Goal: Find specific page/section: Find specific page/section

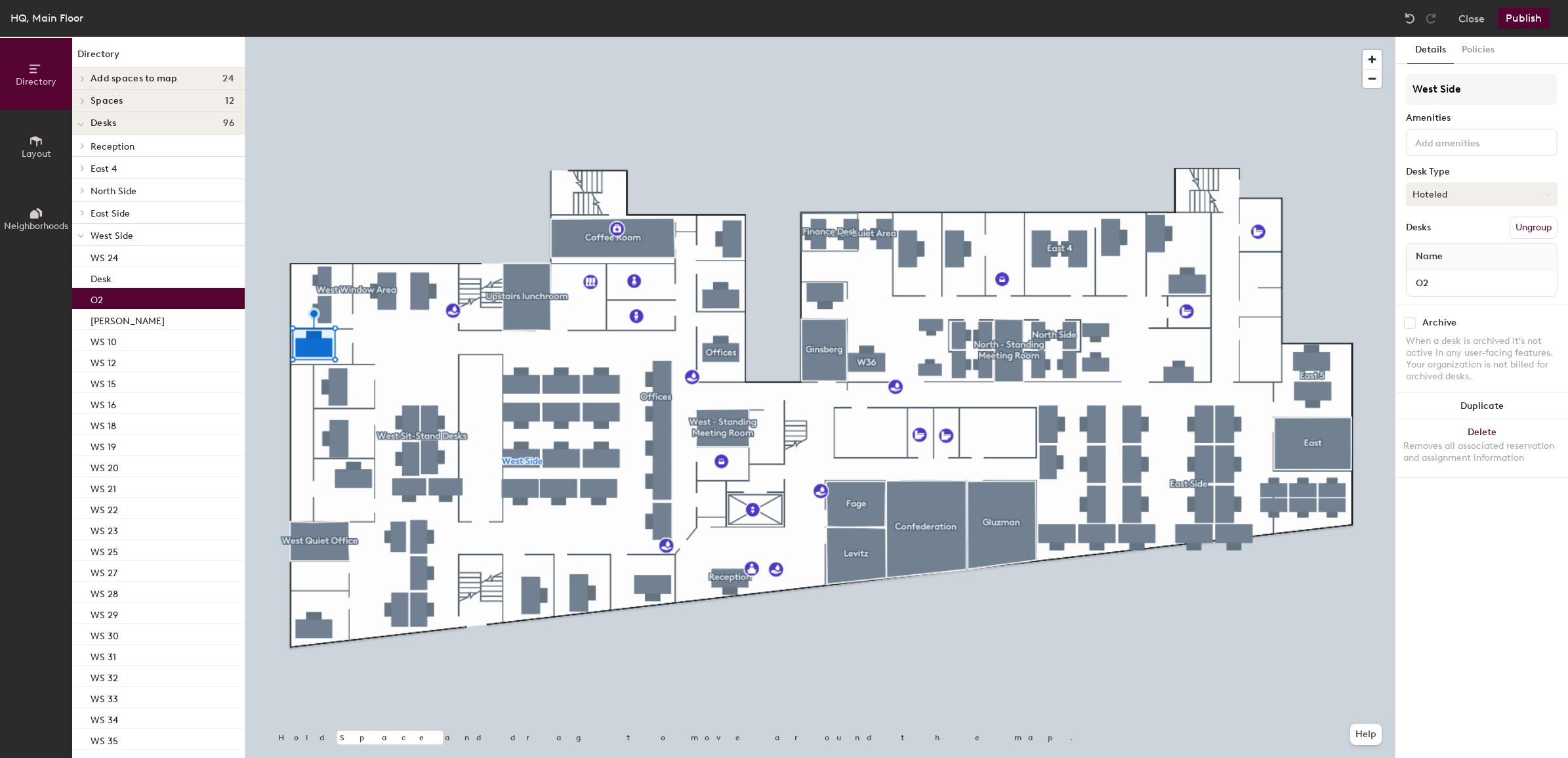
click at [1442, 191] on button "Hoteled" at bounding box center [1482, 194] width 152 height 23
click at [1459, 235] on div "Assigned" at bounding box center [1472, 234] width 131 height 19
click at [1457, 253] on div "Name" at bounding box center [1482, 257] width 150 height 26
click at [1461, 251] on div "Name" at bounding box center [1482, 257] width 150 height 26
click at [1464, 251] on div "Name" at bounding box center [1482, 257] width 150 height 26
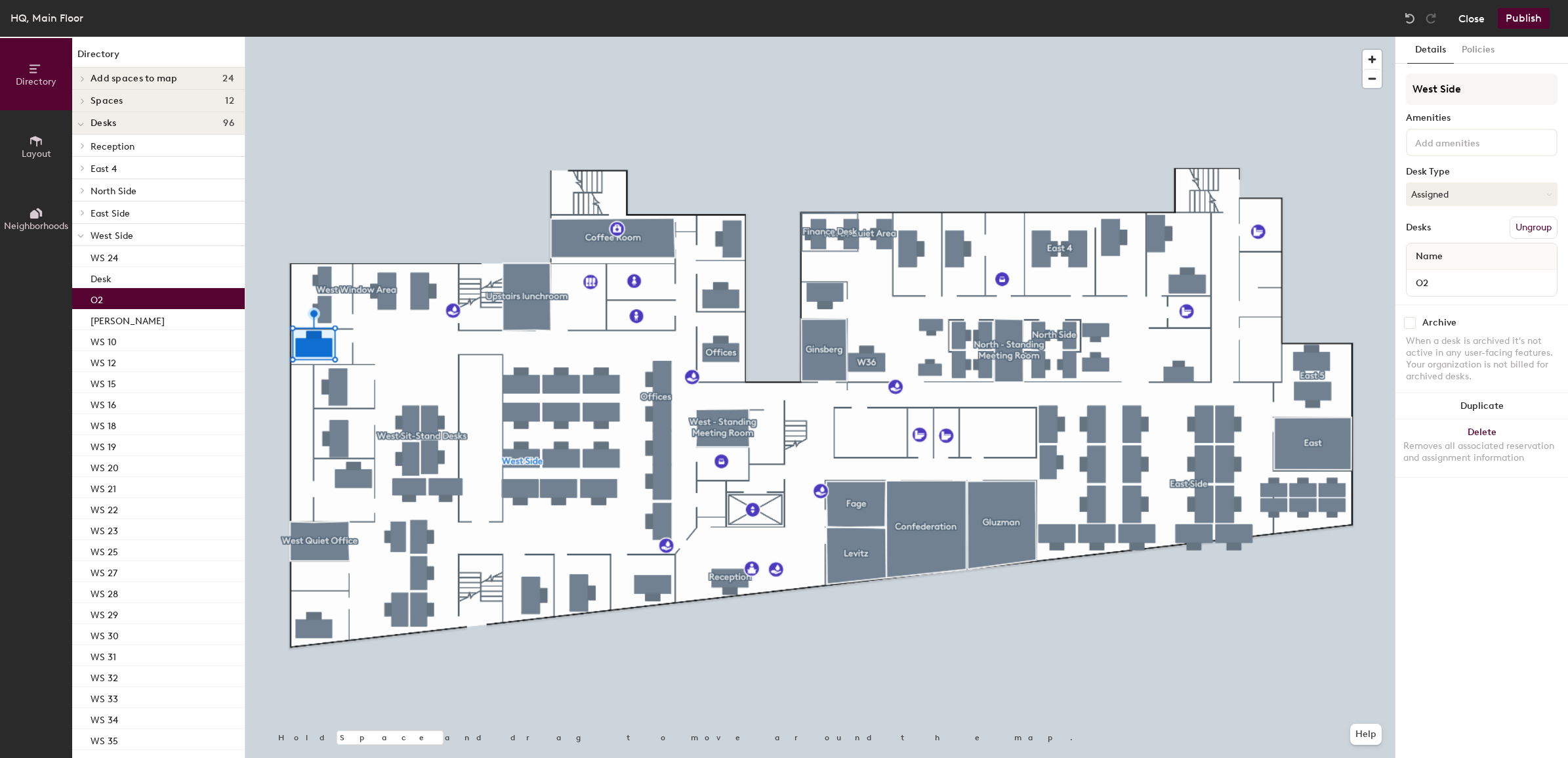
click at [1480, 19] on button "Close" at bounding box center [1472, 18] width 26 height 21
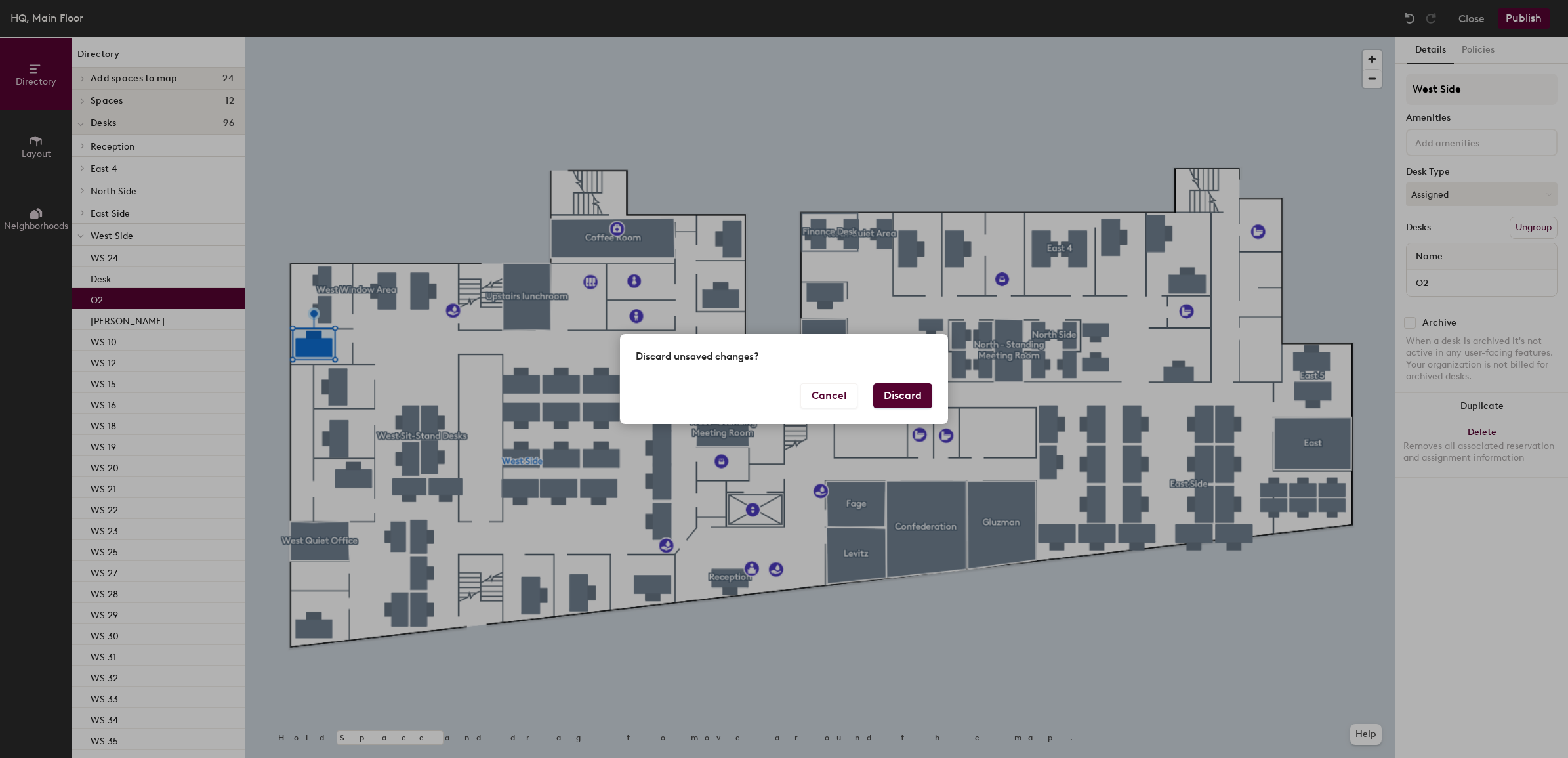
click at [902, 399] on button "Discard" at bounding box center [903, 395] width 59 height 25
